Goal: Transaction & Acquisition: Purchase product/service

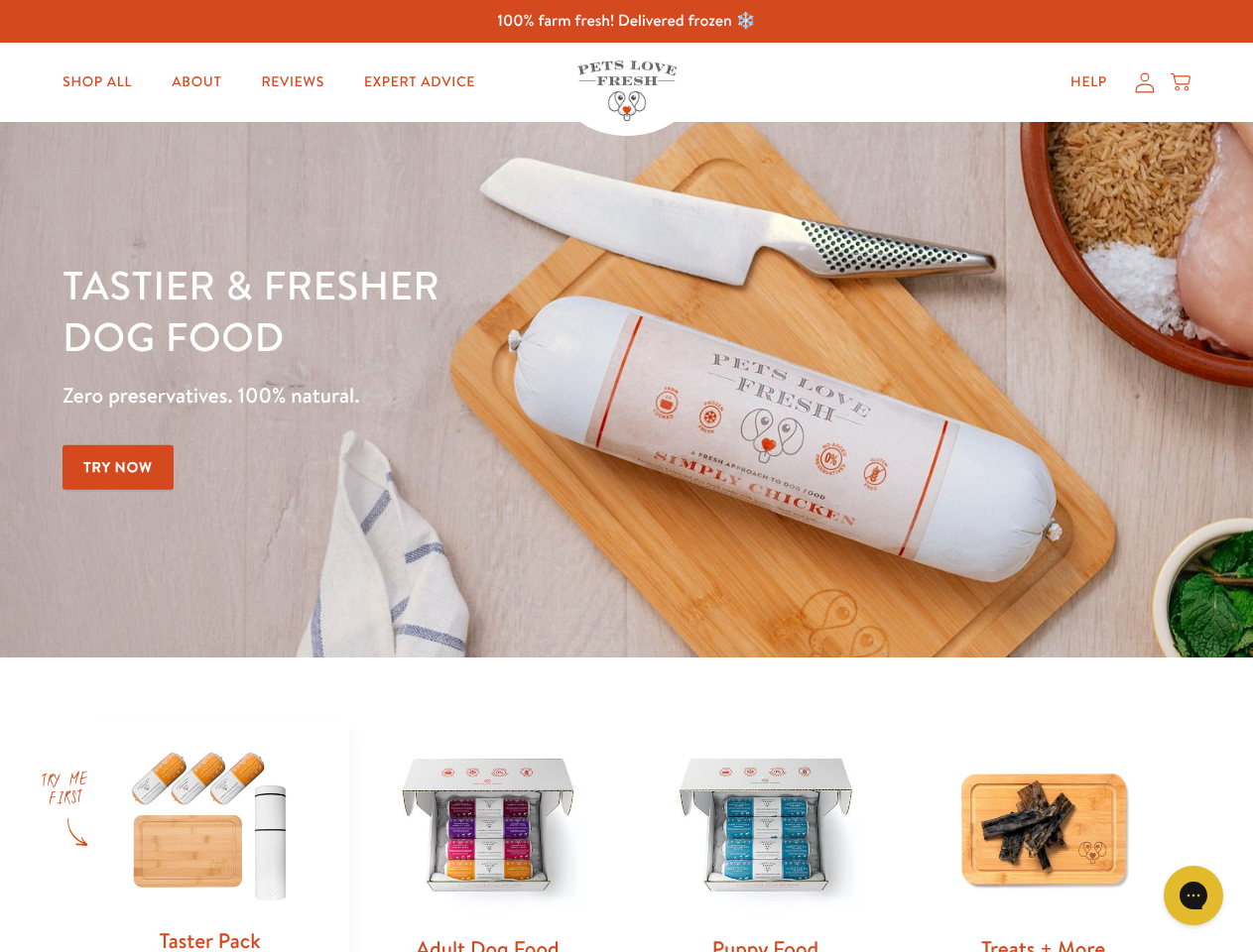
click at [626, 476] on div "Tastier & fresher dog food Zero preservatives. 100% natural. Try Now" at bounding box center [438, 389] width 752 height 261
click at [1193, 895] on icon "Gorgias live chat" at bounding box center [1192, 894] width 19 height 19
